Goal: Information Seeking & Learning: Check status

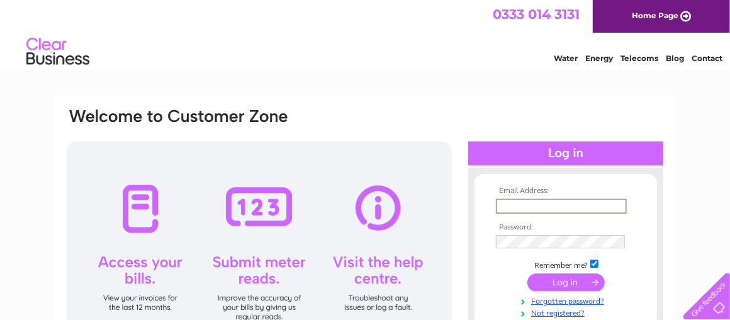
click at [532, 204] on input "text" at bounding box center [561, 206] width 131 height 15
type input "Hoodmotors@outlook.com"
click at [572, 281] on input "submit" at bounding box center [565, 283] width 77 height 18
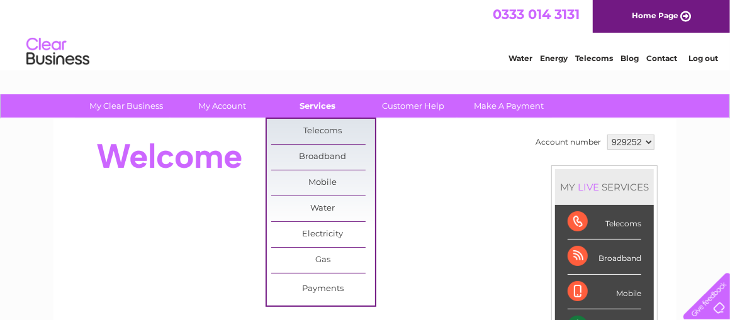
click at [323, 103] on link "Services" at bounding box center [318, 105] width 104 height 23
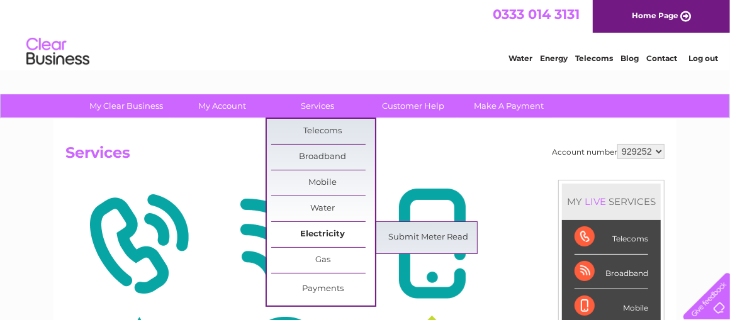
click at [332, 232] on link "Electricity" at bounding box center [323, 234] width 104 height 25
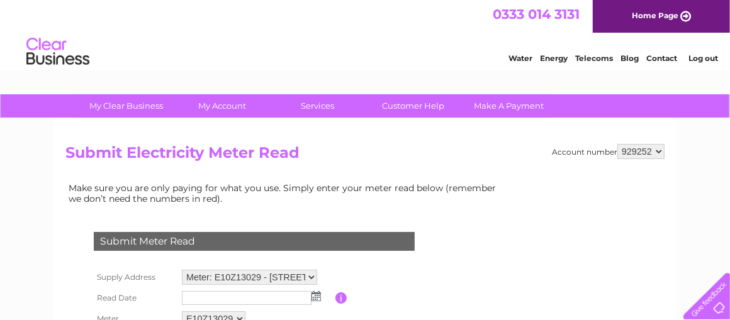
click at [260, 292] on input "text" at bounding box center [247, 298] width 130 height 14
click at [317, 298] on img at bounding box center [316, 296] width 9 height 10
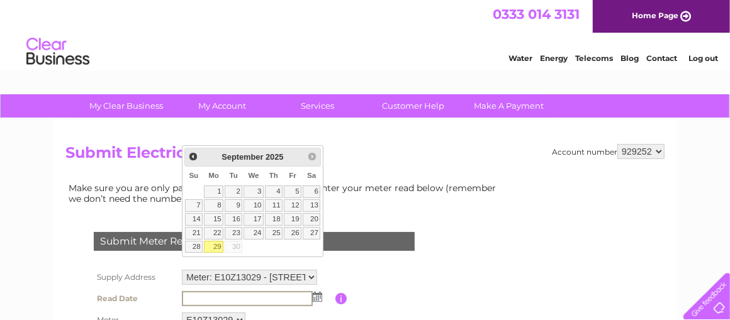
click at [223, 254] on link "29" at bounding box center [214, 247] width 20 height 13
type input "2025/09/29"
click at [223, 254] on link "29" at bounding box center [214, 247] width 20 height 13
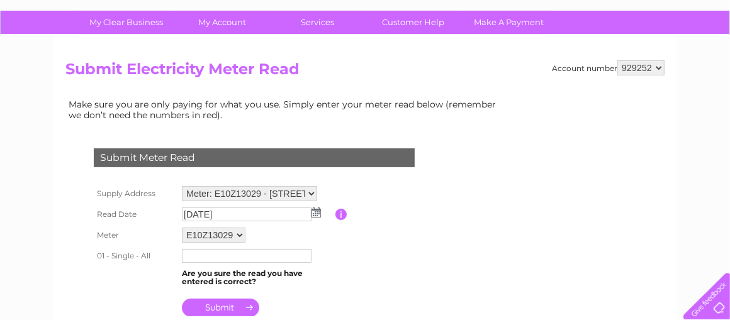
scroll to position [94, 0]
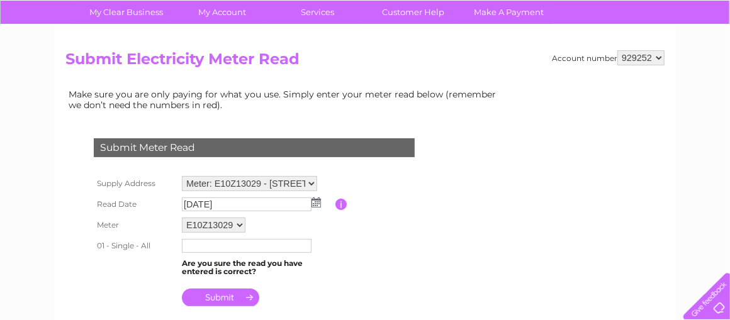
click at [247, 245] on input "text" at bounding box center [247, 246] width 130 height 14
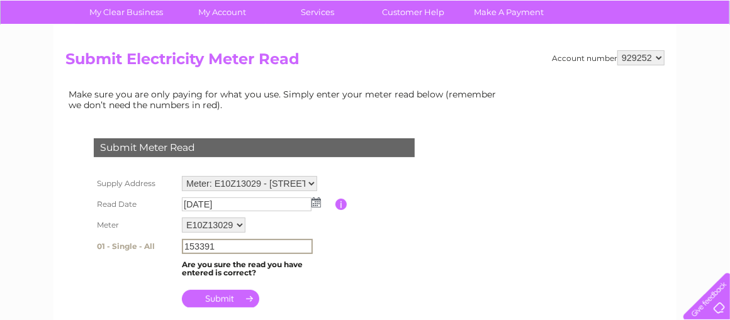
type input "153391"
click at [233, 293] on input "submit" at bounding box center [220, 299] width 77 height 18
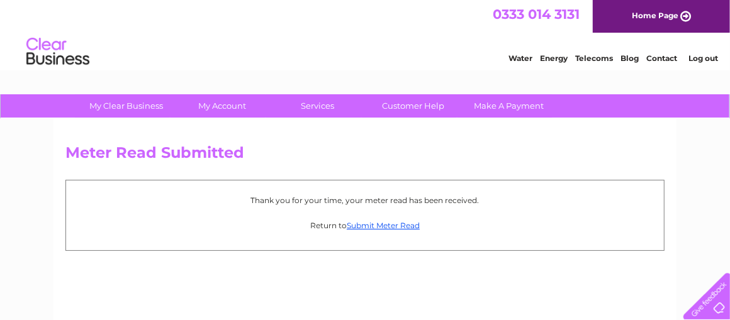
click at [711, 63] on link "Log out" at bounding box center [703, 57] width 30 height 9
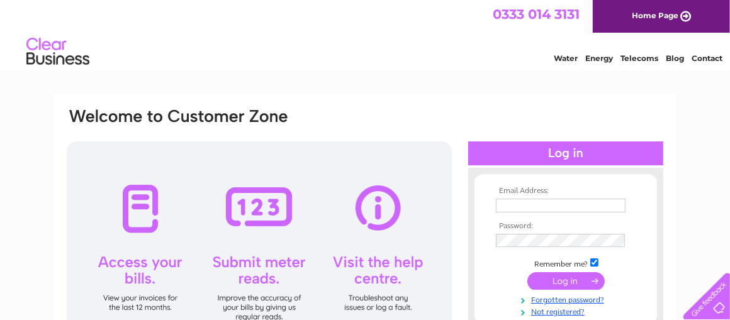
click at [144, 267] on div at bounding box center [259, 252] width 385 height 220
click at [563, 197] on td at bounding box center [566, 206] width 146 height 20
click at [566, 204] on input "text" at bounding box center [561, 206] width 130 height 14
type input "Hoodmotors@outlook.com"
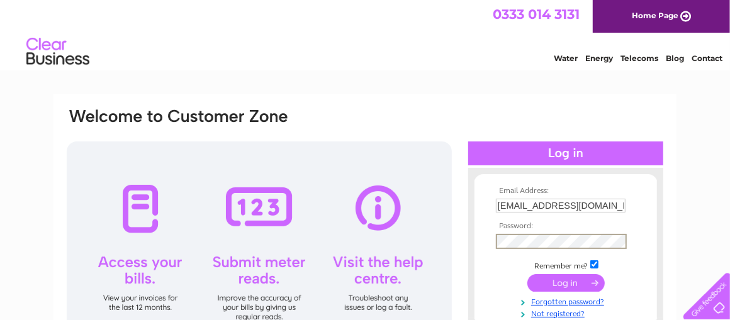
click at [558, 279] on input "submit" at bounding box center [565, 283] width 77 height 18
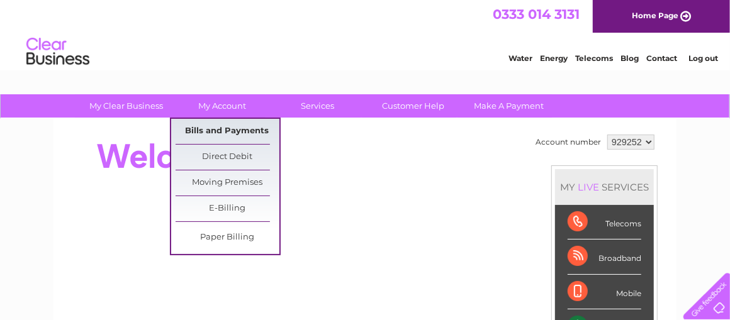
click at [235, 130] on link "Bills and Payments" at bounding box center [228, 131] width 104 height 25
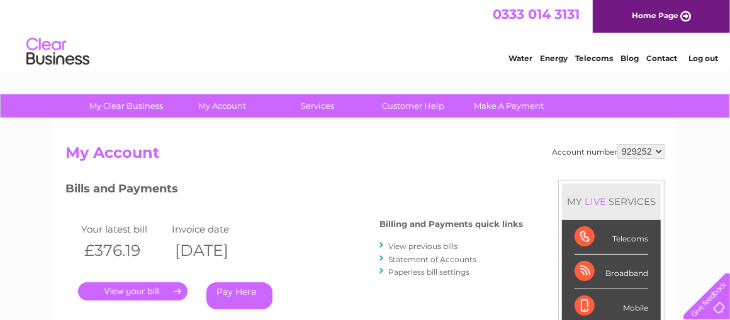
click at [144, 289] on link "." at bounding box center [133, 292] width 110 height 18
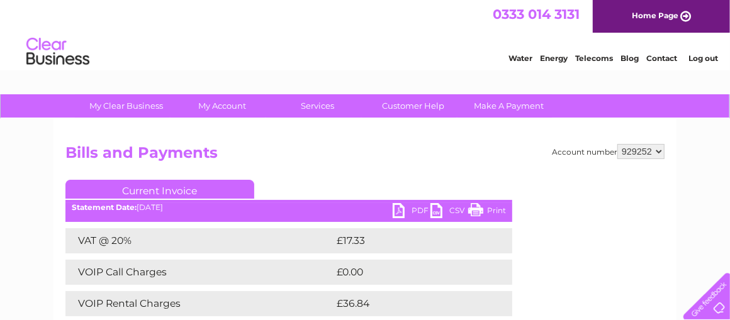
click at [479, 210] on link "Print" at bounding box center [487, 212] width 38 height 18
click at [486, 212] on link "Print" at bounding box center [487, 212] width 38 height 18
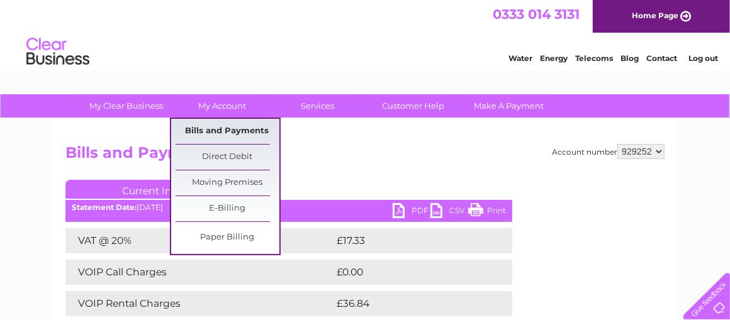
click at [230, 132] on link "Bills and Payments" at bounding box center [228, 131] width 104 height 25
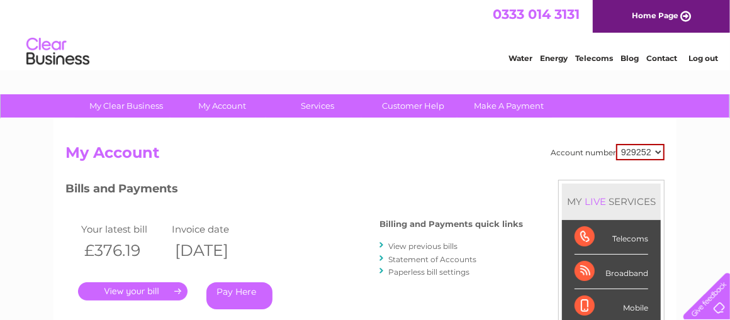
click at [429, 247] on link "View previous bills" at bounding box center [422, 246] width 69 height 9
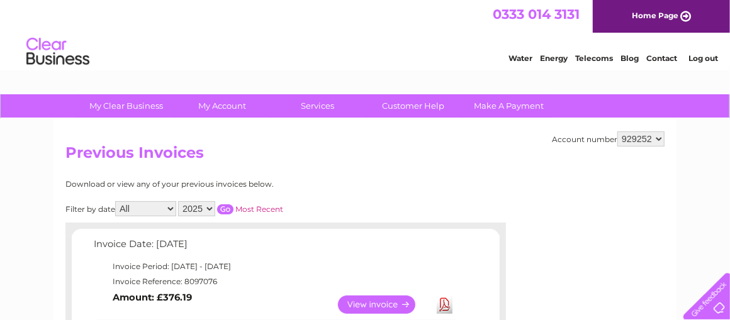
click at [172, 210] on select "All January February March April May June July August September October Novembe…" at bounding box center [145, 208] width 61 height 15
select select "8"
click at [116, 202] on select "All January February March April May June July August September October Novembe…" at bounding box center [145, 208] width 61 height 15
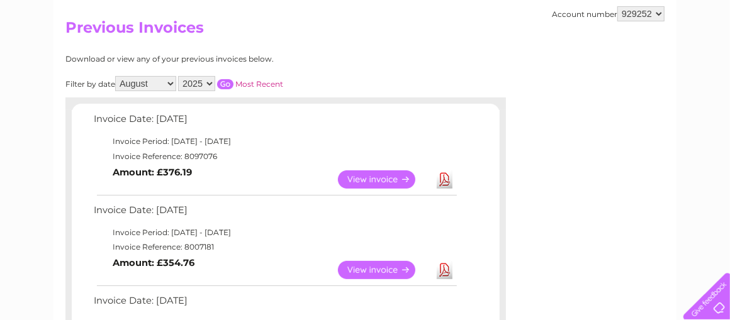
scroll to position [157, 0]
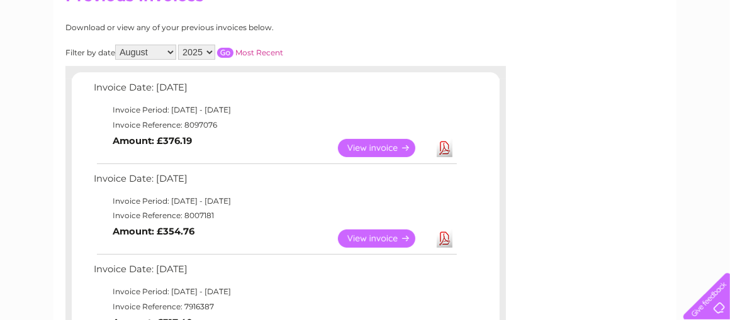
click at [378, 237] on link "View" at bounding box center [384, 239] width 93 height 18
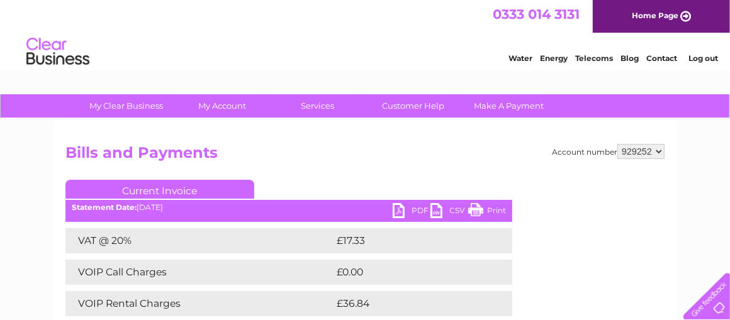
drag, startPoint x: 475, startPoint y: 207, endPoint x: 132, endPoint y: 230, distance: 343.8
click at [475, 208] on link "Print" at bounding box center [487, 212] width 38 height 18
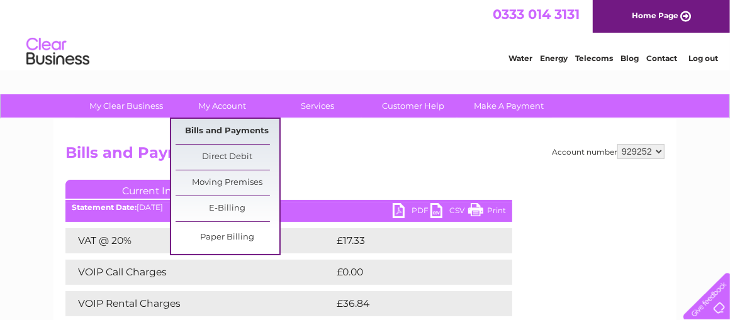
click at [240, 130] on link "Bills and Payments" at bounding box center [228, 131] width 104 height 25
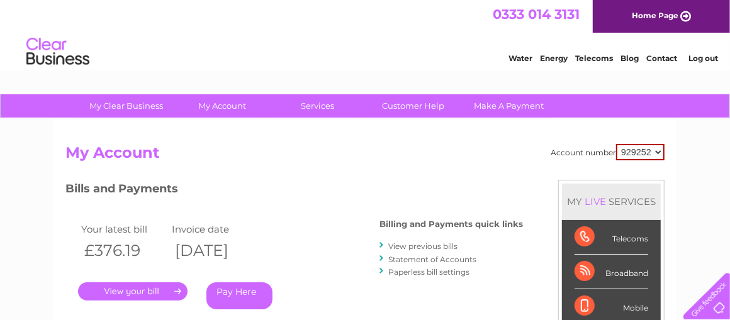
click at [420, 247] on link "View previous bills" at bounding box center [422, 246] width 69 height 9
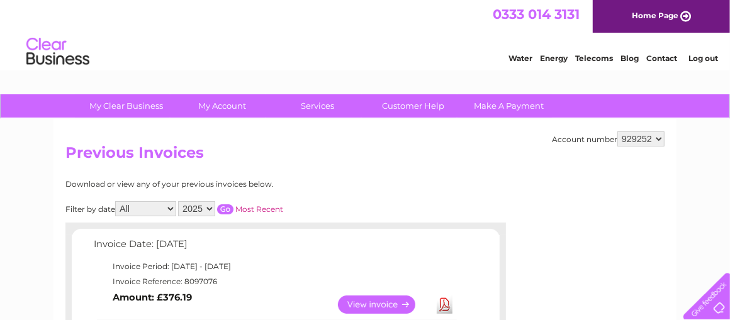
click at [171, 206] on select "All January February March April May June July August September October Novembe…" at bounding box center [145, 208] width 61 height 15
select select "7"
click at [116, 202] on select "All January February March April May June July August September October Novembe…" at bounding box center [145, 208] width 61 height 15
click at [386, 303] on link "View" at bounding box center [384, 305] width 93 height 18
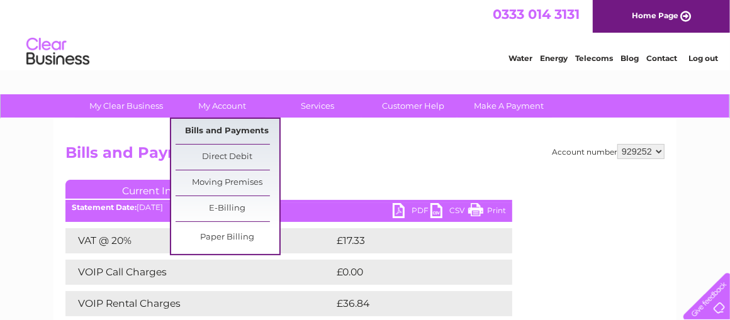
click at [218, 128] on link "Bills and Payments" at bounding box center [228, 131] width 104 height 25
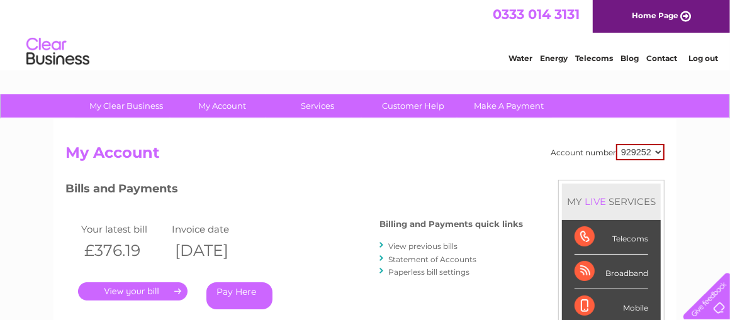
click at [413, 245] on link "View previous bills" at bounding box center [422, 246] width 69 height 9
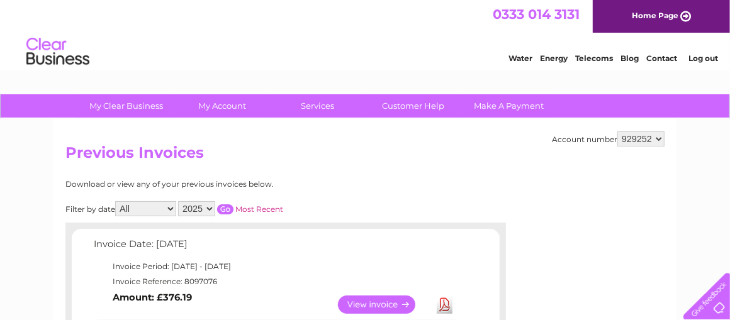
click at [172, 207] on select "All January February March April May June July August September October Novembe…" at bounding box center [145, 208] width 61 height 15
select select "7"
click at [116, 202] on select "All January February March April May June July August September October Novembe…" at bounding box center [145, 208] width 61 height 15
click at [151, 213] on select "All January February March April May June July August September October Novembe…" at bounding box center [145, 208] width 61 height 15
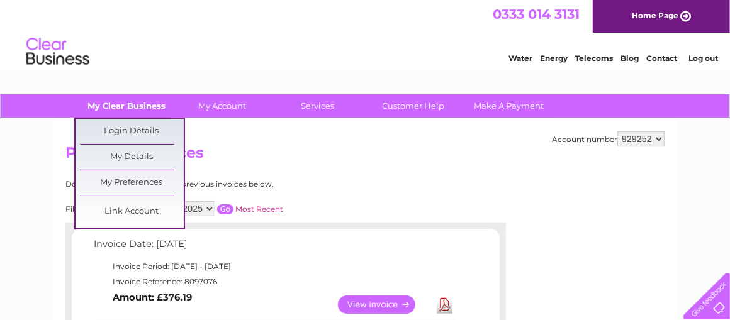
click at [116, 202] on select "All January February March April May June July August September October Novembe…" at bounding box center [145, 208] width 61 height 15
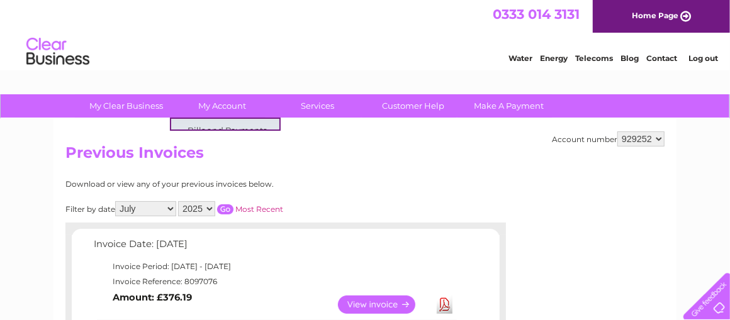
click at [174, 210] on select "All January February March April May June July August September October Novembe…" at bounding box center [145, 208] width 61 height 15
click at [116, 202] on select "All January February March April May June July August September October Novembe…" at bounding box center [145, 208] width 61 height 15
click at [366, 303] on link "View" at bounding box center [384, 305] width 93 height 18
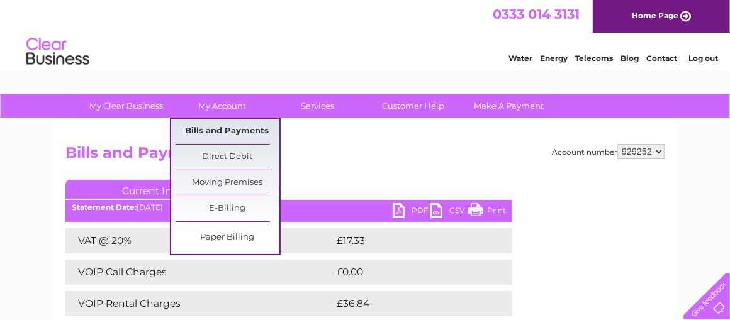
click at [221, 125] on link "Bills and Payments" at bounding box center [228, 131] width 104 height 25
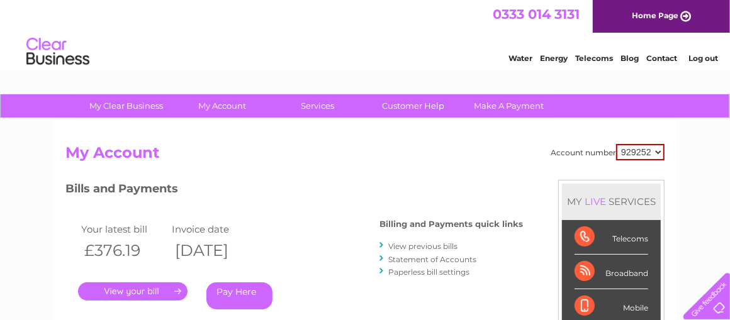
click at [408, 245] on link "View previous bills" at bounding box center [422, 246] width 69 height 9
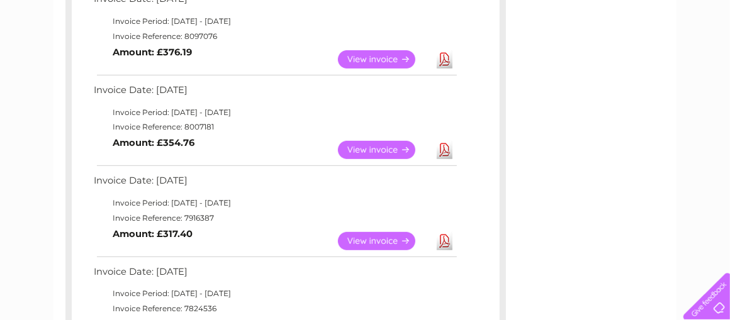
scroll to position [251, 0]
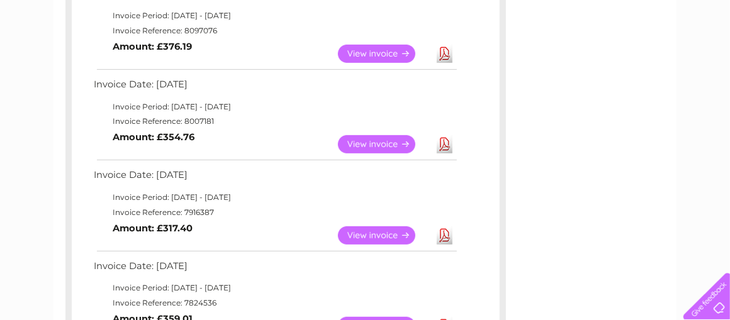
click at [369, 235] on link "View" at bounding box center [384, 236] width 93 height 18
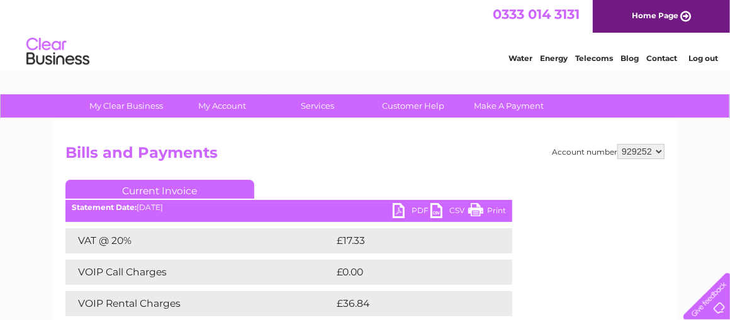
drag, startPoint x: 499, startPoint y: 210, endPoint x: 117, endPoint y: 233, distance: 382.8
click at [499, 209] on link "Print" at bounding box center [487, 212] width 38 height 18
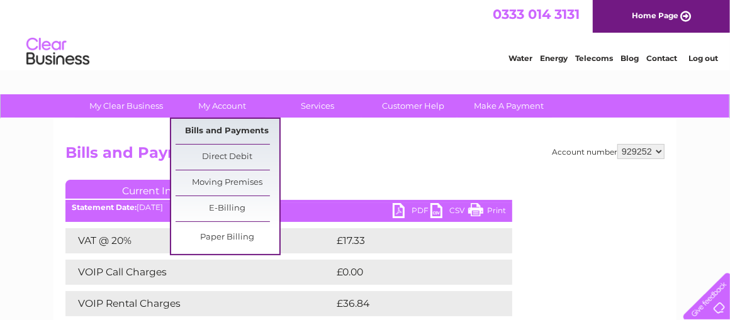
click at [253, 135] on link "Bills and Payments" at bounding box center [228, 131] width 104 height 25
click at [250, 128] on link "Bills and Payments" at bounding box center [228, 131] width 104 height 25
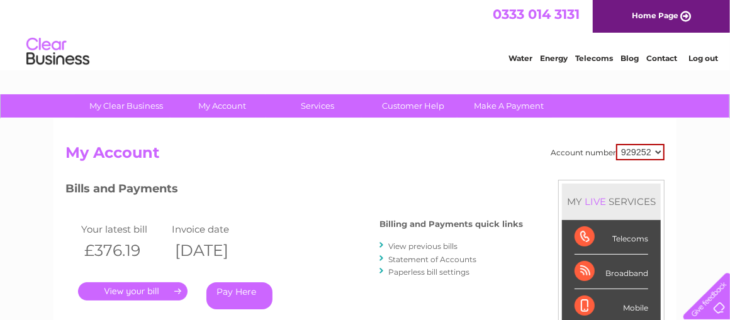
click at [416, 244] on link "View previous bills" at bounding box center [422, 246] width 69 height 9
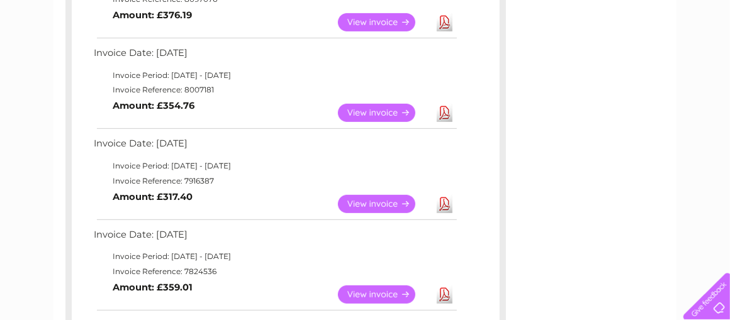
scroll to position [314, 0]
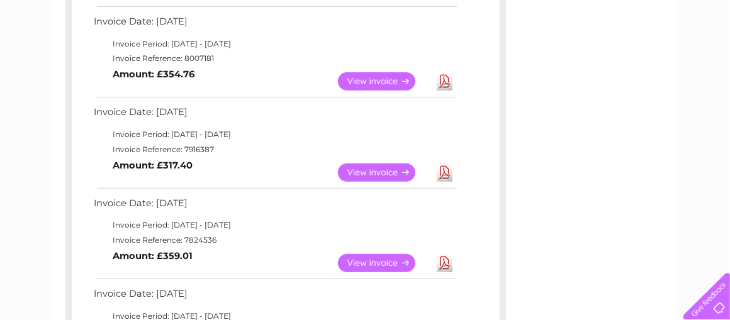
click at [388, 262] on link "View" at bounding box center [384, 263] width 93 height 18
click at [368, 259] on link "View" at bounding box center [384, 263] width 93 height 18
click at [391, 262] on link "View" at bounding box center [384, 263] width 93 height 18
click at [442, 260] on link "Download" at bounding box center [445, 263] width 16 height 18
click at [362, 257] on link "View" at bounding box center [384, 263] width 93 height 18
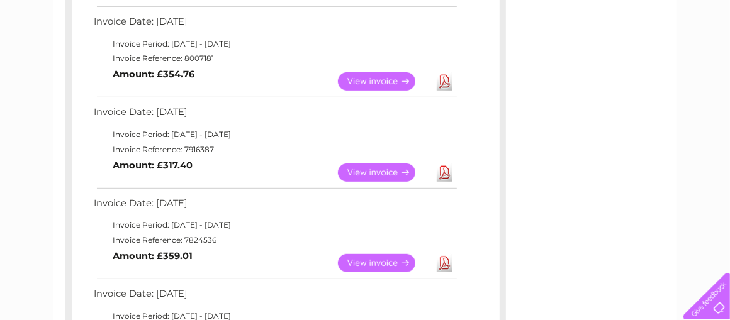
click at [362, 257] on link "View" at bounding box center [384, 263] width 93 height 18
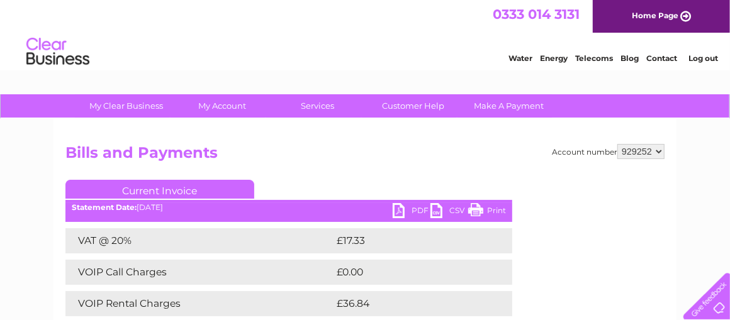
click at [481, 205] on link "Print" at bounding box center [487, 212] width 38 height 18
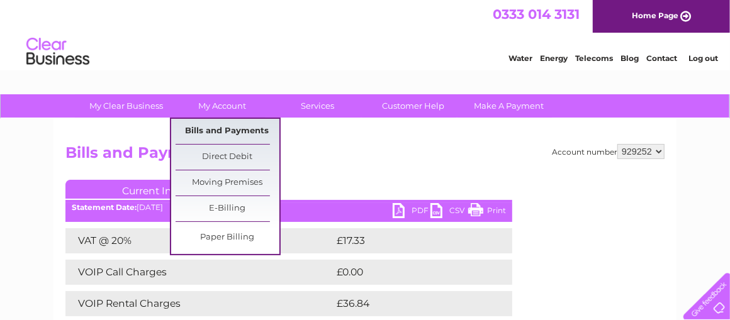
click at [220, 130] on link "Bills and Payments" at bounding box center [228, 131] width 104 height 25
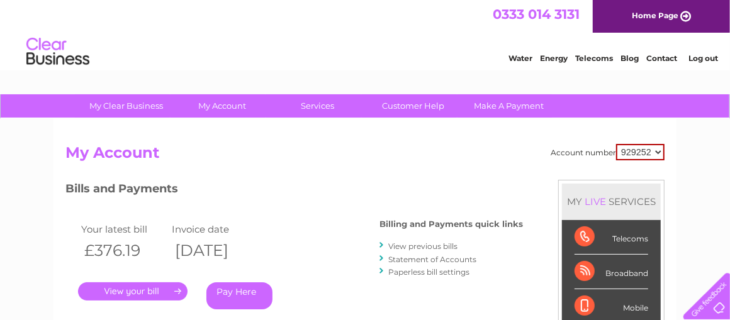
click at [408, 244] on link "View previous bills" at bounding box center [422, 246] width 69 height 9
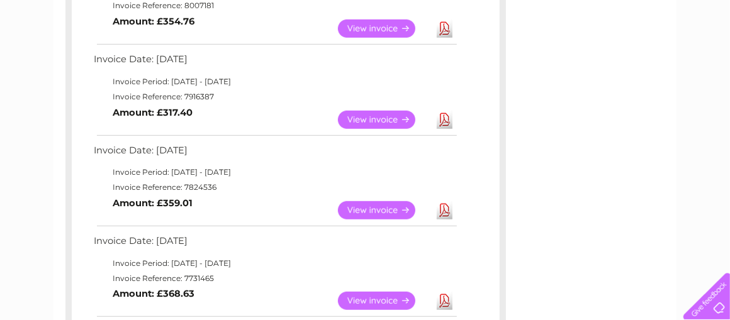
scroll to position [398, 0]
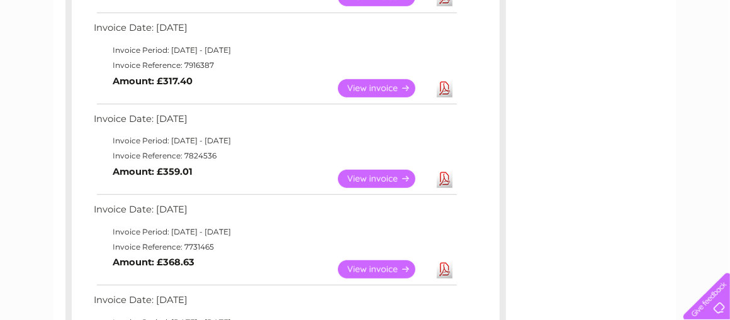
click at [371, 266] on link "View" at bounding box center [384, 270] width 93 height 18
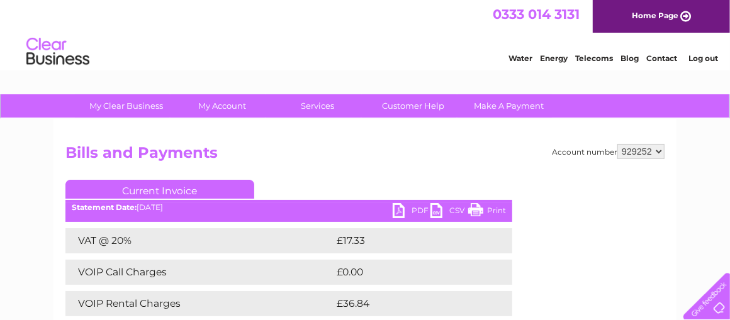
click at [479, 211] on link "Print" at bounding box center [487, 212] width 38 height 18
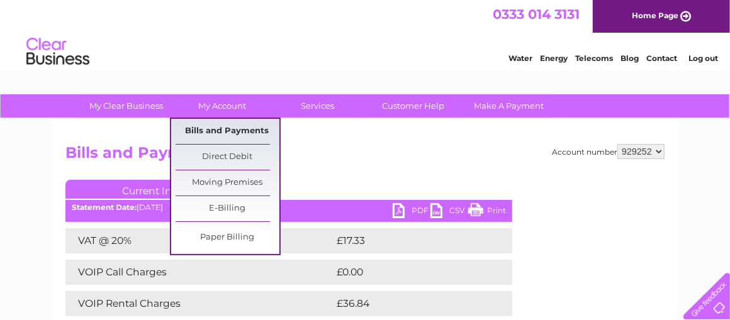
click at [242, 129] on link "Bills and Payments" at bounding box center [228, 131] width 104 height 25
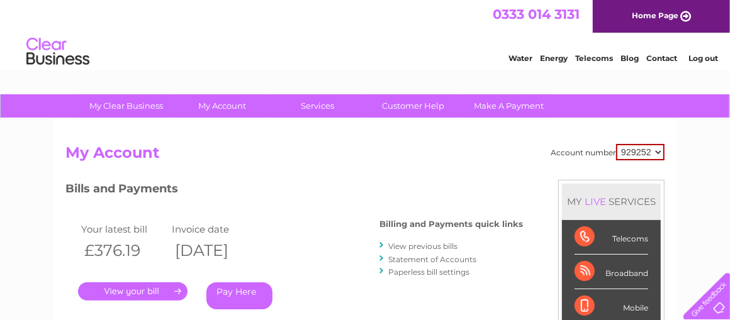
click at [401, 245] on link "View previous bills" at bounding box center [422, 246] width 69 height 9
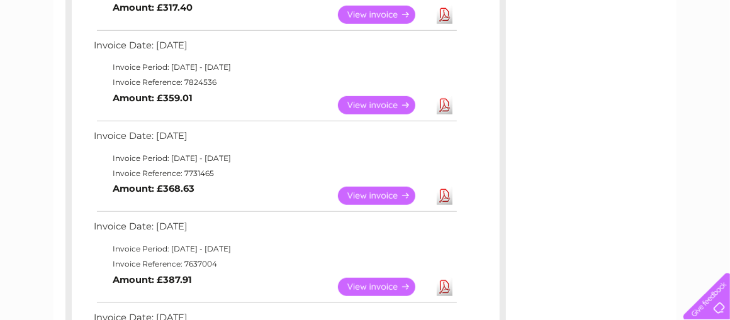
scroll to position [503, 0]
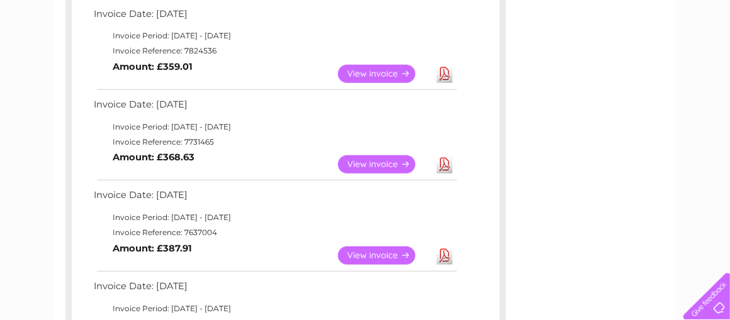
click at [388, 254] on link "View" at bounding box center [384, 256] width 93 height 18
click at [387, 254] on link "View" at bounding box center [384, 256] width 93 height 18
click at [395, 256] on link "View" at bounding box center [384, 256] width 93 height 18
click at [408, 254] on link "View" at bounding box center [384, 256] width 93 height 18
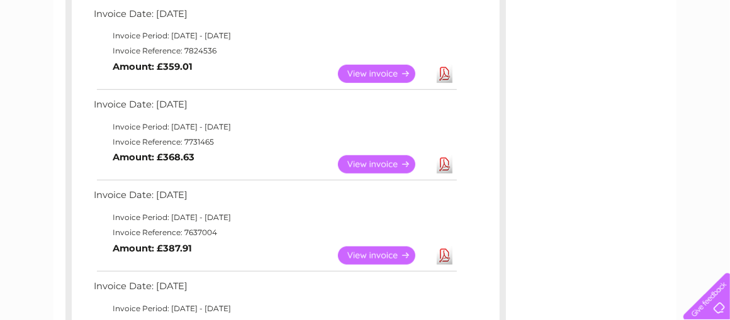
click at [199, 199] on td "Invoice Date: [DATE]" at bounding box center [275, 198] width 368 height 23
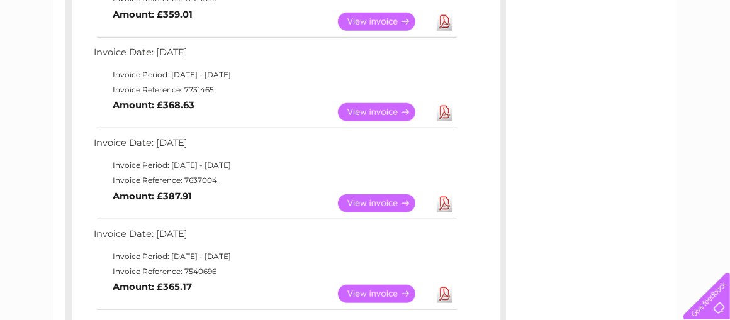
scroll to position [566, 0]
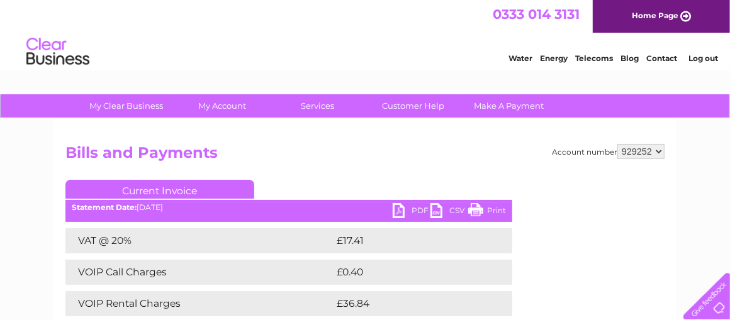
click at [480, 213] on link "Print" at bounding box center [487, 212] width 38 height 18
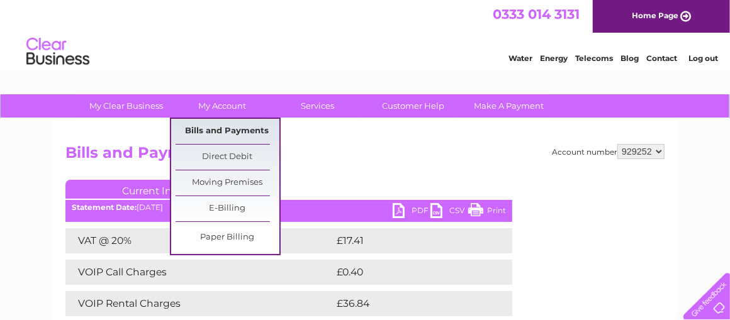
click at [239, 134] on link "Bills and Payments" at bounding box center [228, 131] width 104 height 25
click at [239, 133] on link "Bills and Payments" at bounding box center [228, 131] width 104 height 25
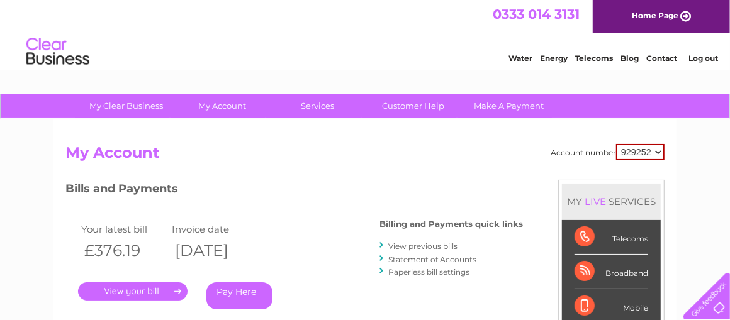
click at [412, 249] on link "View previous bills" at bounding box center [422, 246] width 69 height 9
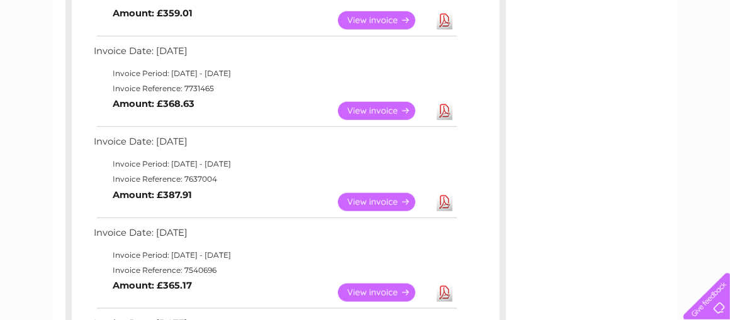
scroll to position [566, 0]
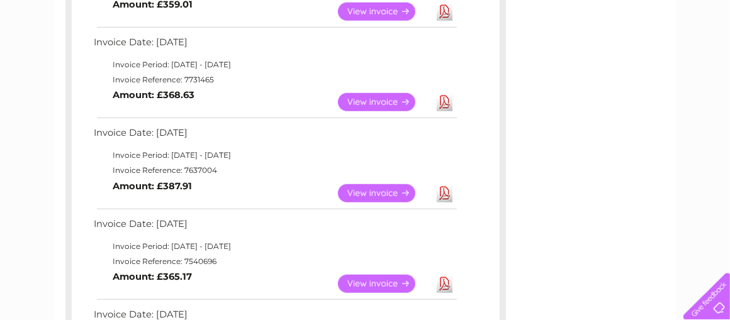
click at [379, 279] on link "View" at bounding box center [384, 284] width 93 height 18
click at [379, 280] on link "View" at bounding box center [384, 284] width 93 height 18
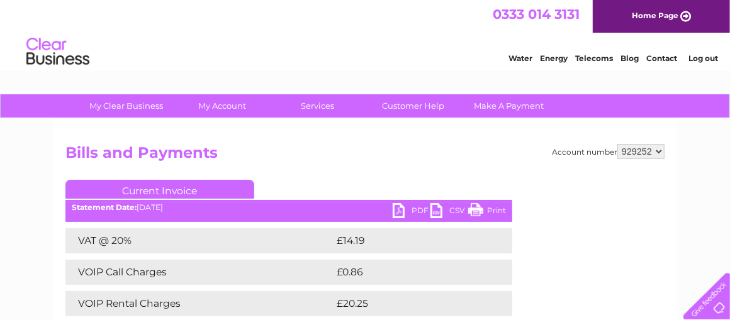
click at [490, 211] on link "Print" at bounding box center [487, 212] width 38 height 18
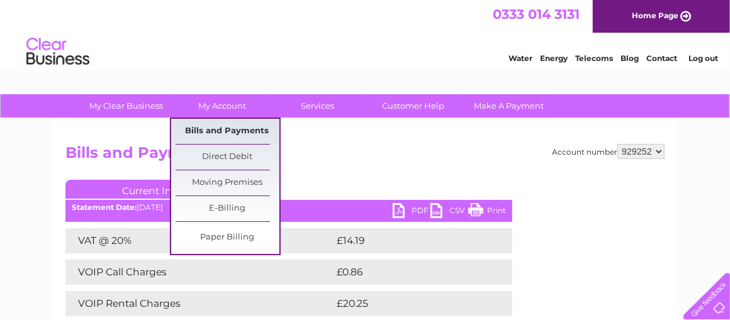
click at [233, 127] on link "Bills and Payments" at bounding box center [228, 131] width 104 height 25
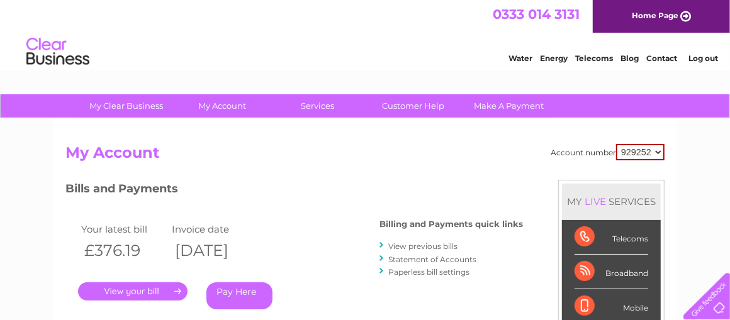
click at [446, 243] on link "View previous bills" at bounding box center [422, 246] width 69 height 9
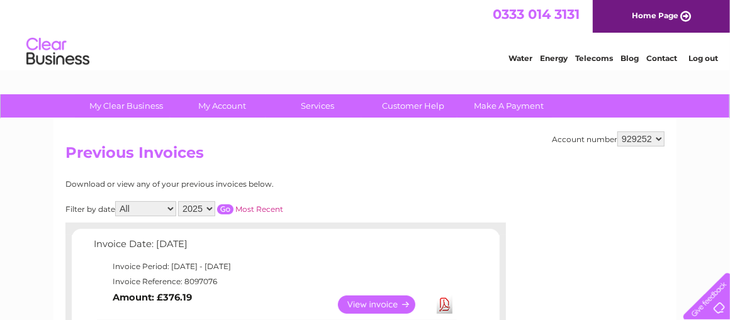
click at [704, 63] on link "Log out" at bounding box center [703, 57] width 30 height 9
